Goal: Information Seeking & Learning: Find specific page/section

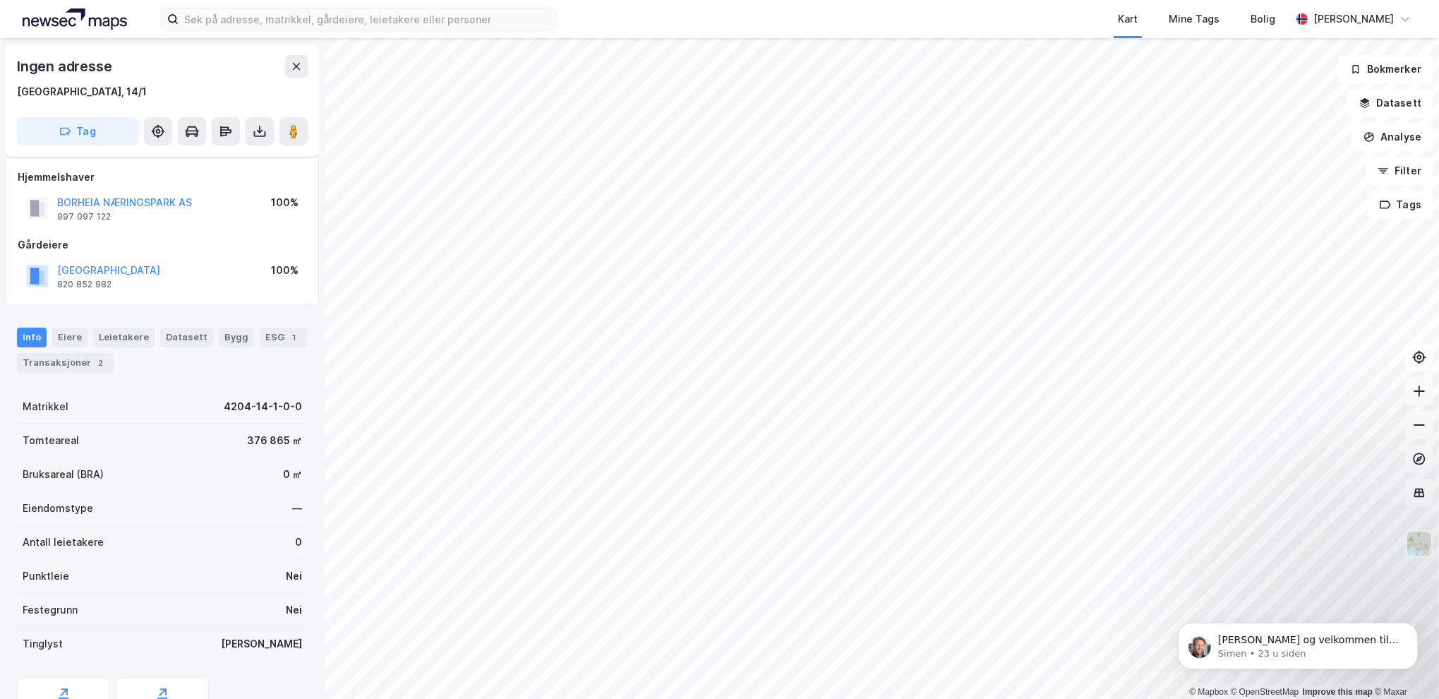
scroll to position [69, 0]
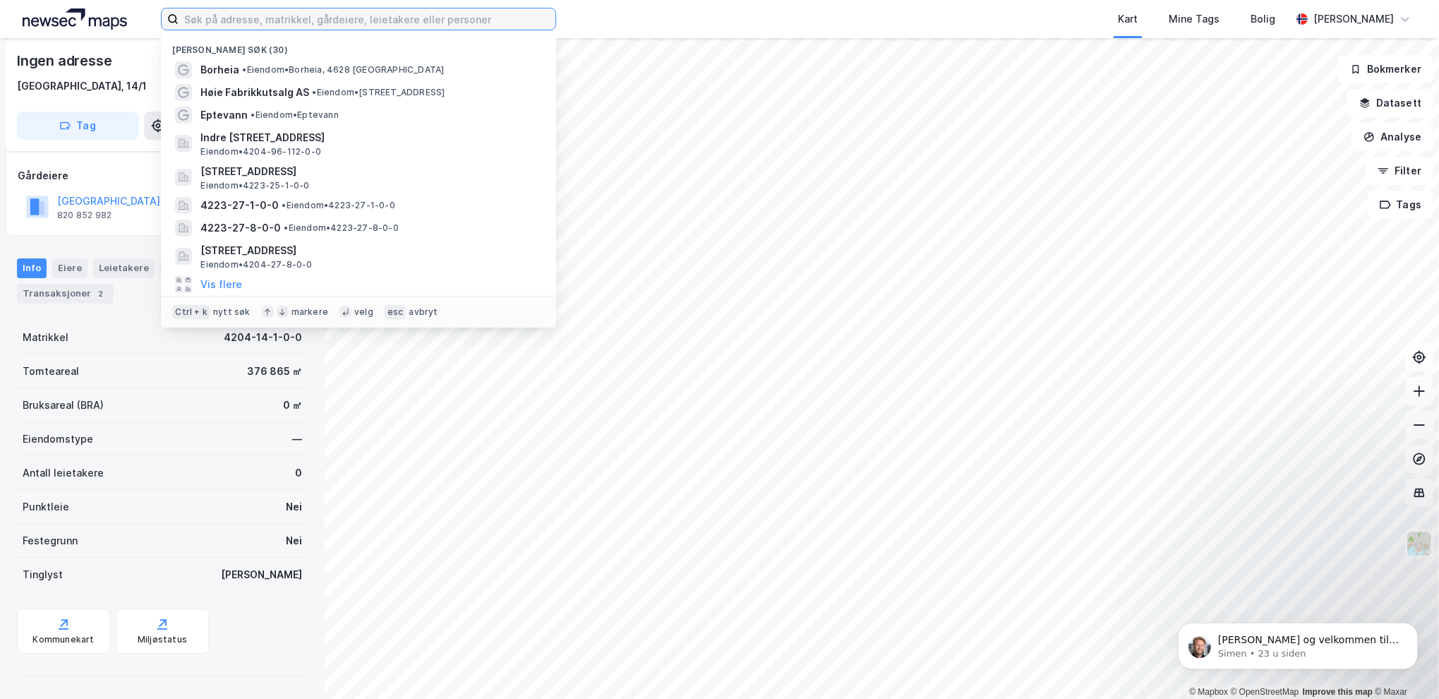
click at [260, 20] on input at bounding box center [367, 18] width 377 height 21
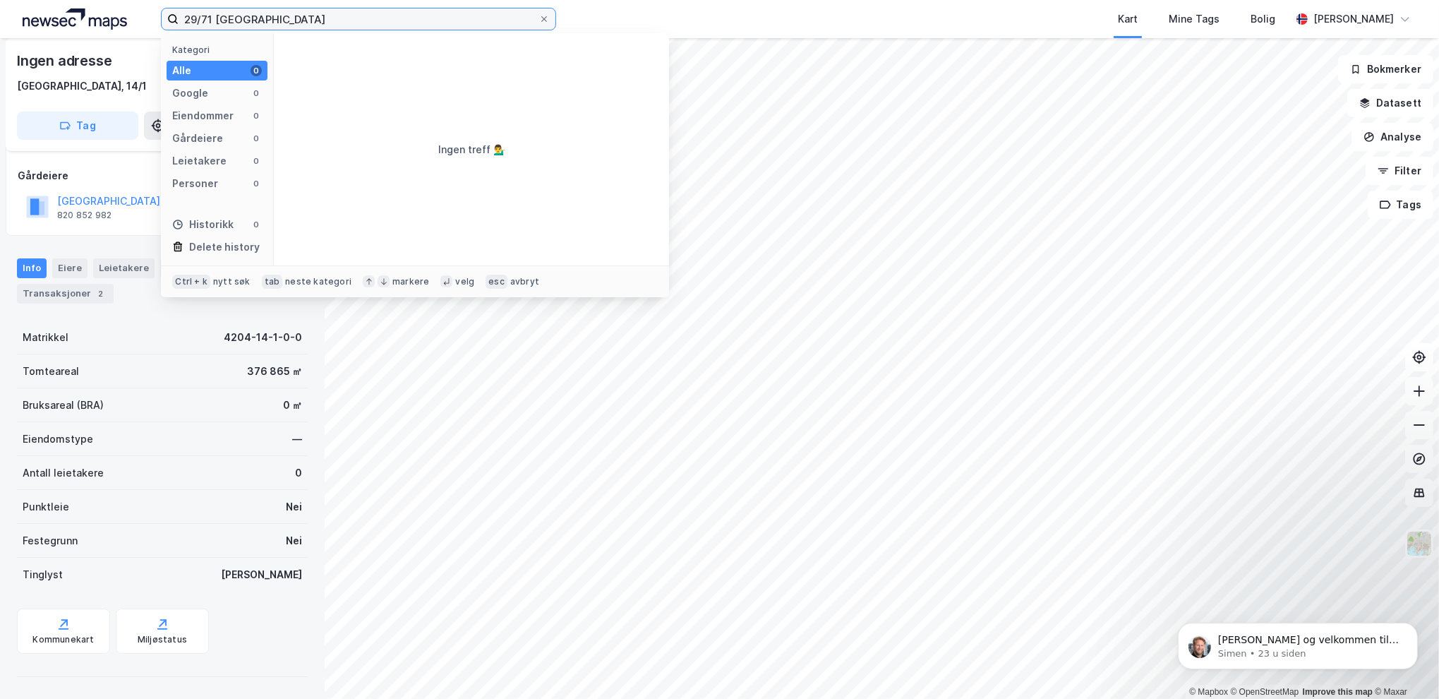
click at [213, 18] on input "29/71 [GEOGRAPHIC_DATA]" at bounding box center [359, 18] width 360 height 21
drag, startPoint x: 216, startPoint y: 15, endPoint x: 315, endPoint y: 21, distance: 99.7
click at [315, 21] on input "29/78 [GEOGRAPHIC_DATA]" at bounding box center [359, 18] width 360 height 21
type input "29/78 vennesla"
click at [327, 22] on input "29/78 vennesla" at bounding box center [359, 18] width 360 height 21
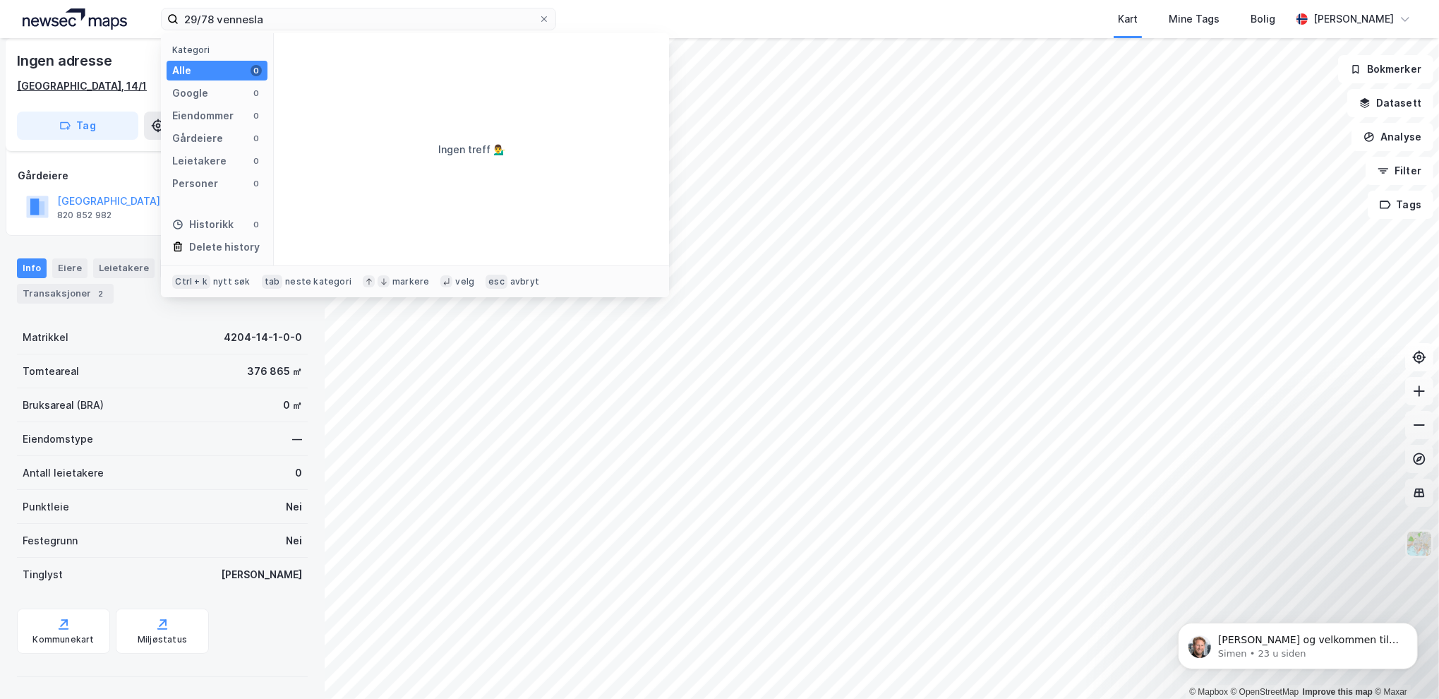
click at [67, 81] on div "[GEOGRAPHIC_DATA], 14/1" at bounding box center [82, 86] width 130 height 17
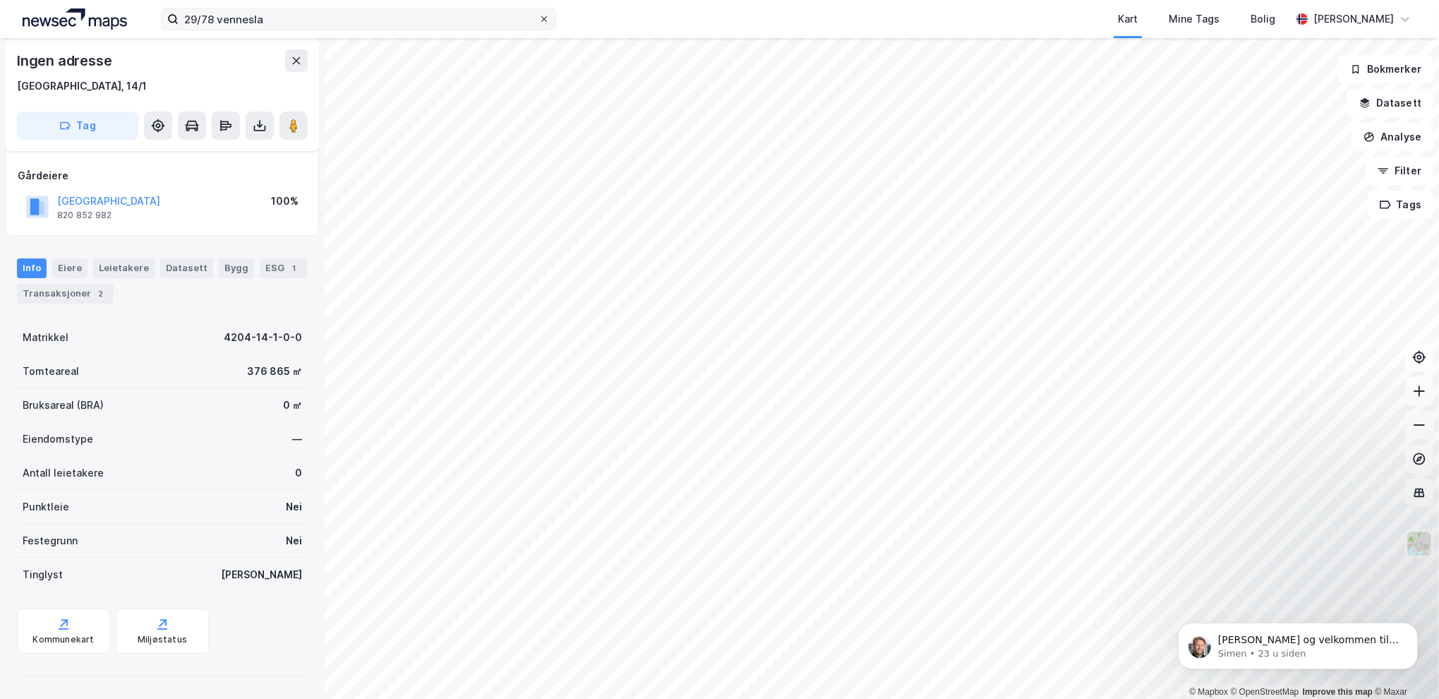
click at [548, 16] on icon at bounding box center [544, 19] width 8 height 8
click at [538, 16] on input "29/78 vennesla" at bounding box center [359, 18] width 360 height 21
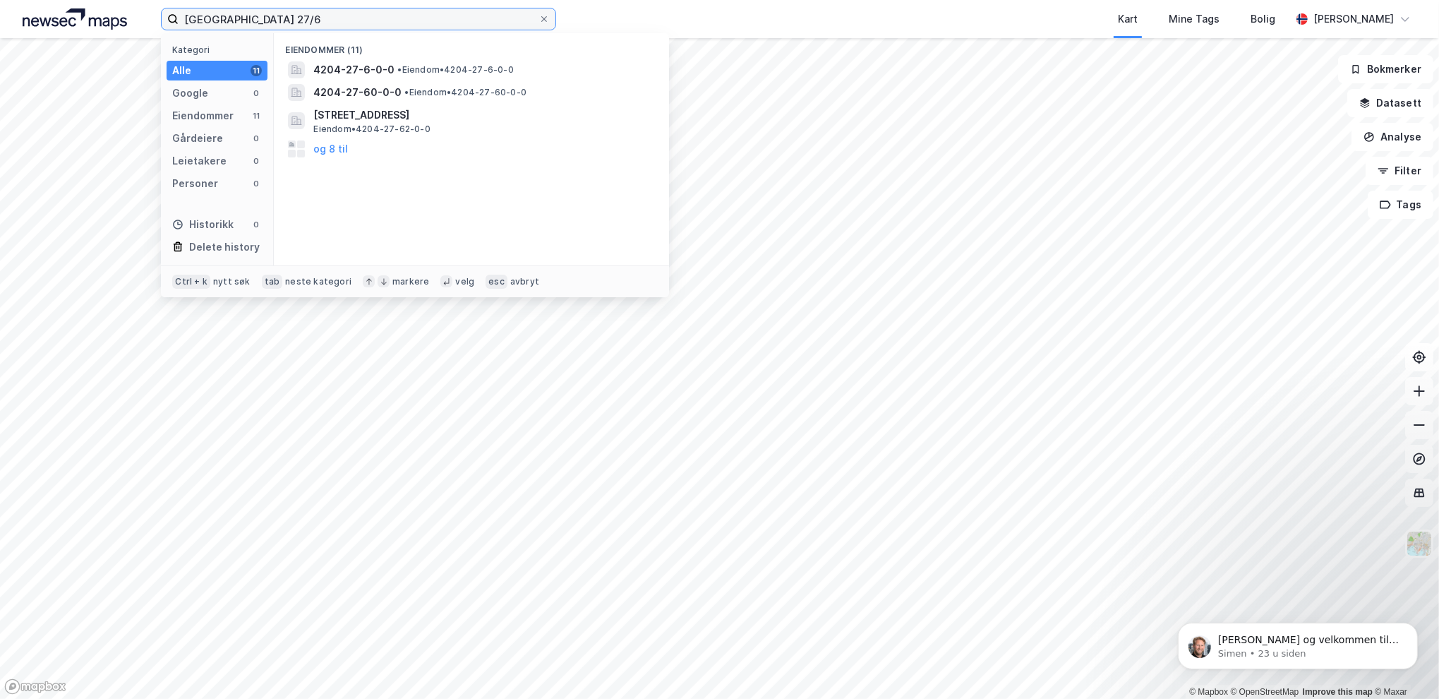
type input "[GEOGRAPHIC_DATA] 27/6"
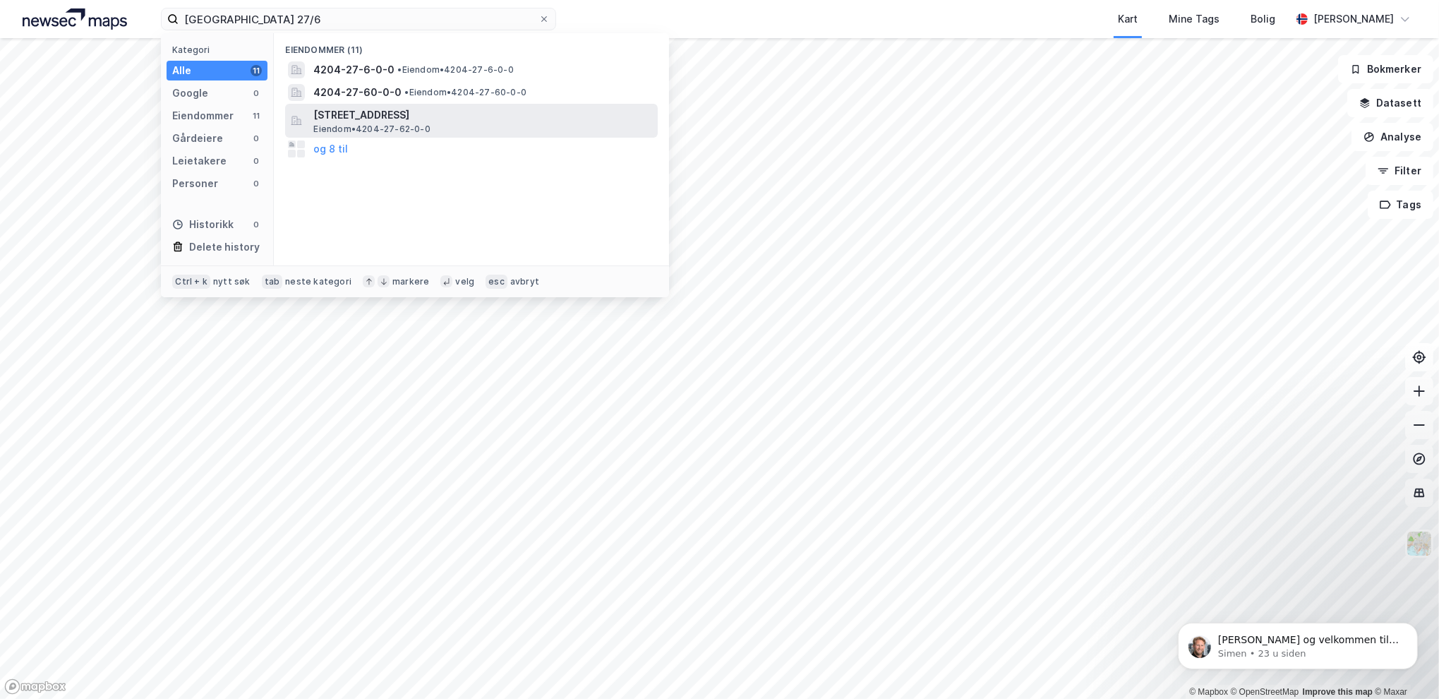
click at [335, 122] on span "[STREET_ADDRESS]" at bounding box center [482, 115] width 339 height 17
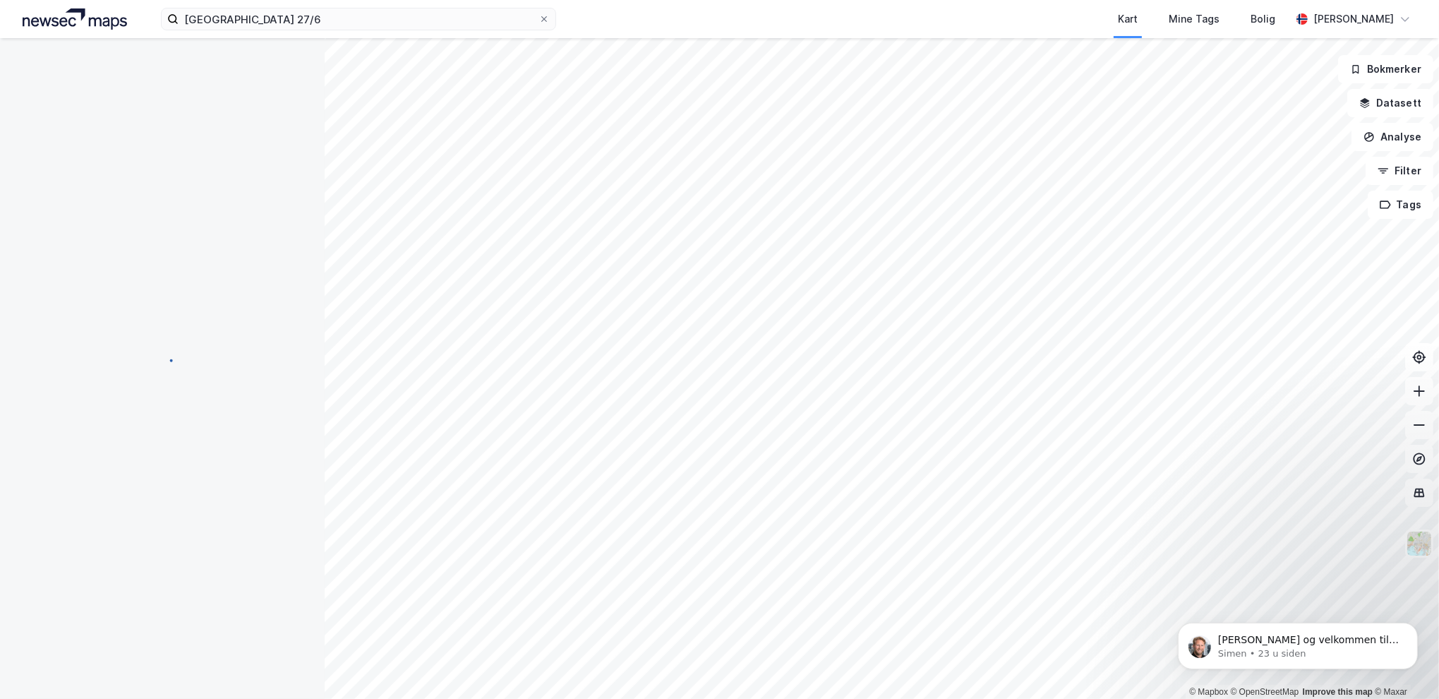
scroll to position [69, 0]
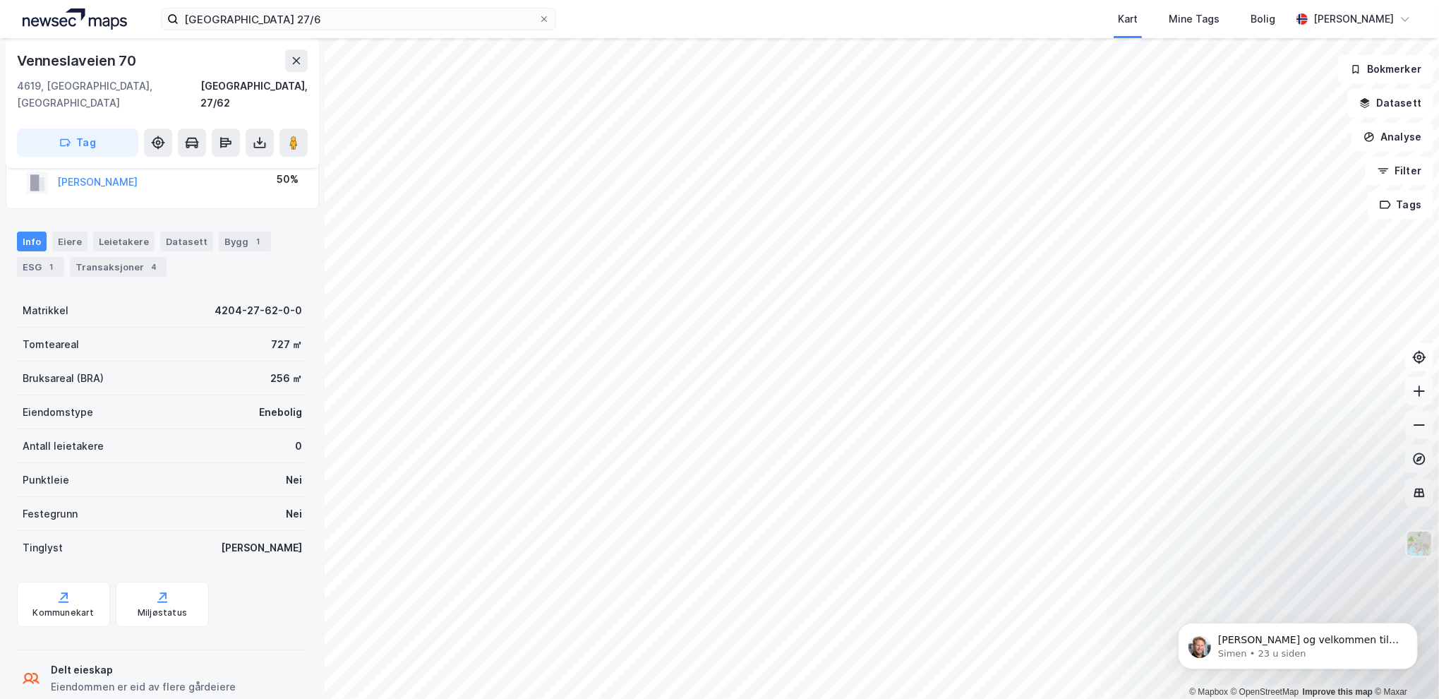
click at [320, 530] on div "© Mapbox © OpenStreetMap Improve this map © Maxar [STREET_ADDRESS], [GEOGRAPHIC…" at bounding box center [719, 368] width 1439 height 661
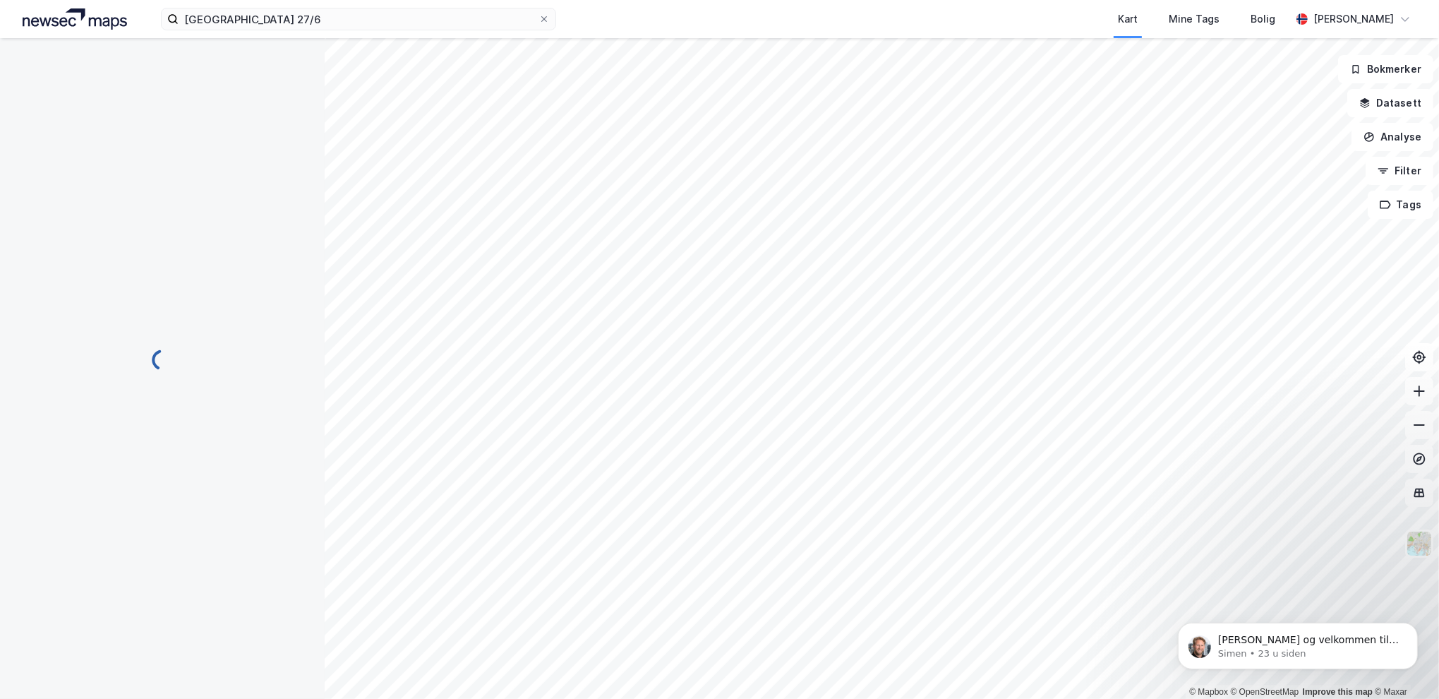
scroll to position [69, 0]
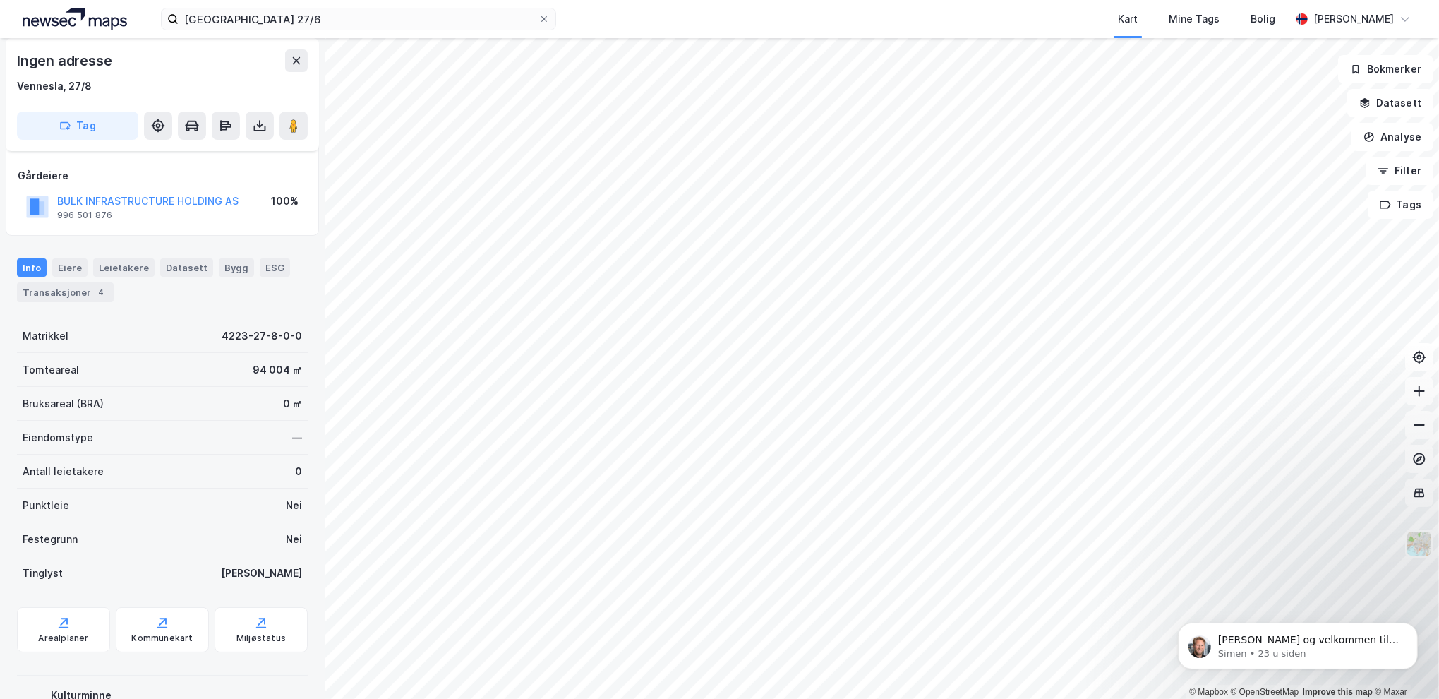
scroll to position [69, 0]
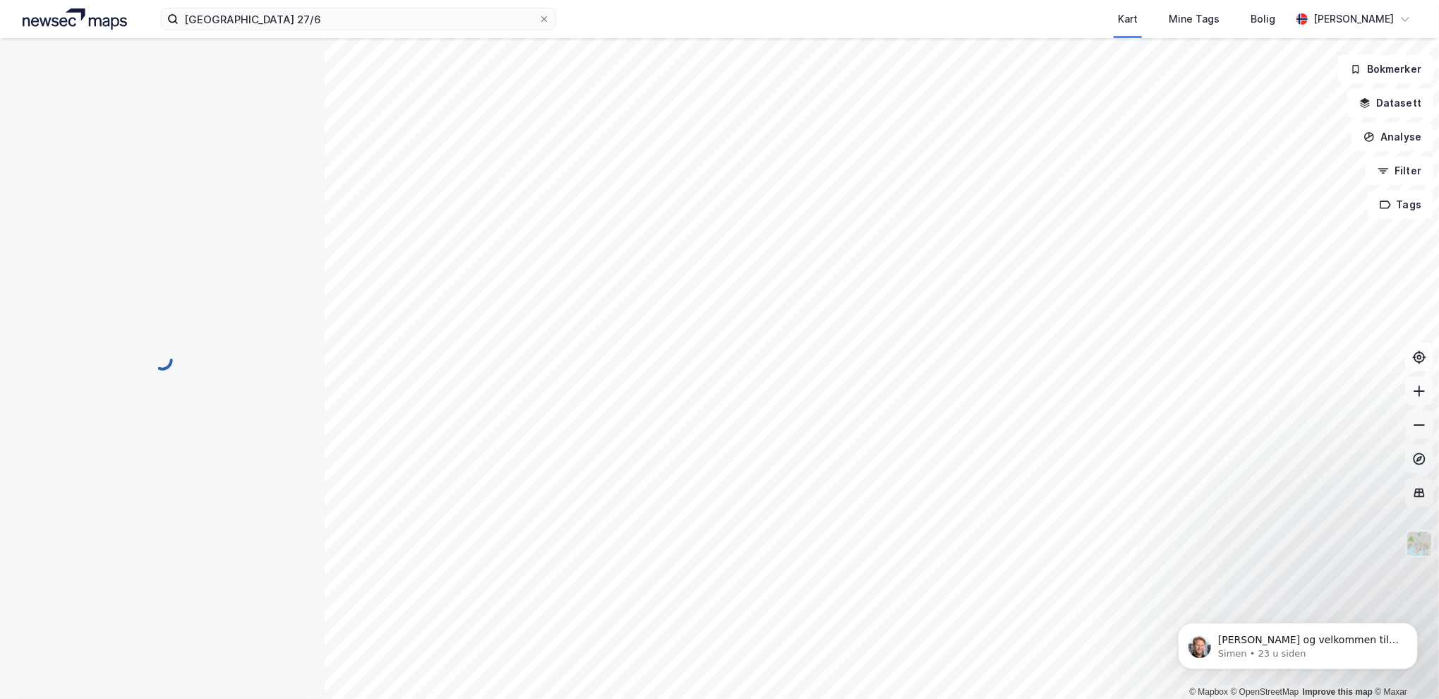
scroll to position [1, 0]
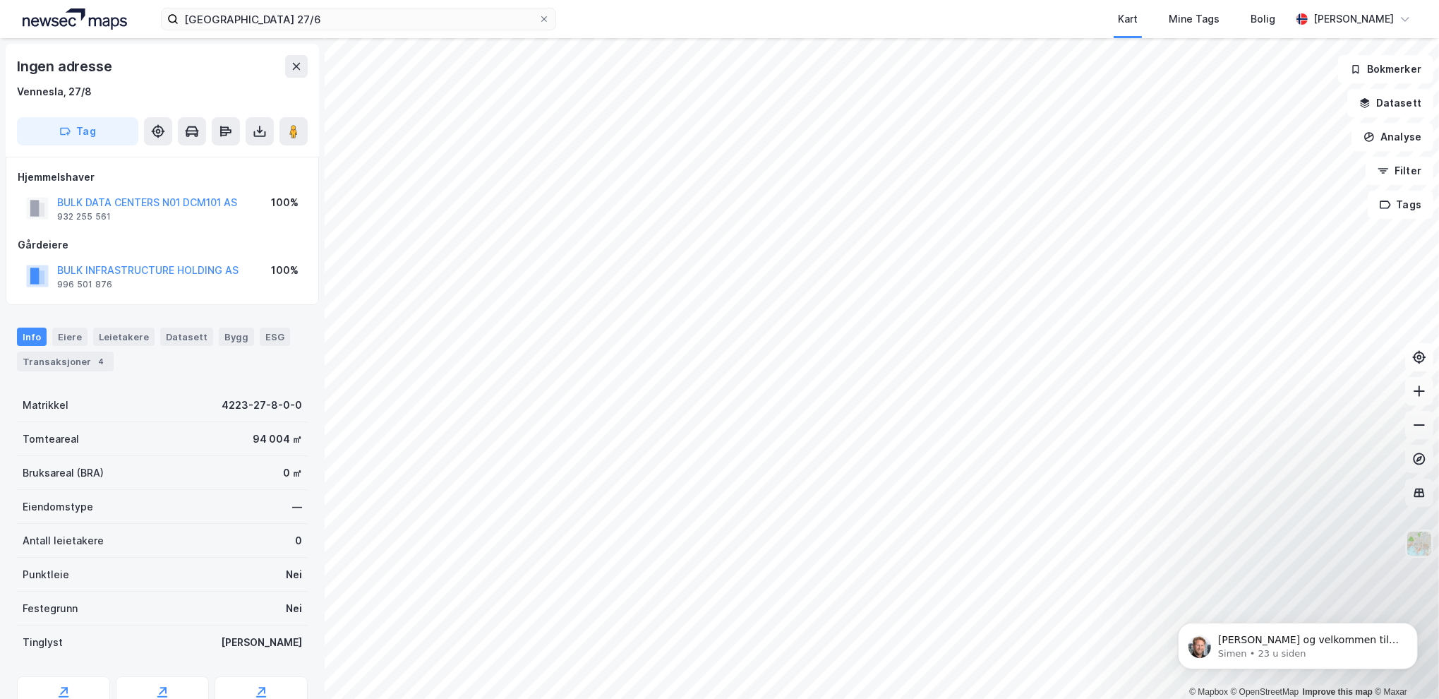
scroll to position [1, 0]
